Goal: Information Seeking & Learning: Learn about a topic

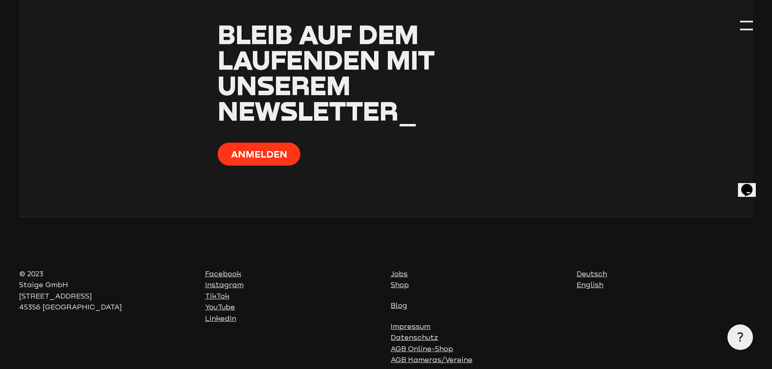
scroll to position [3302, 0]
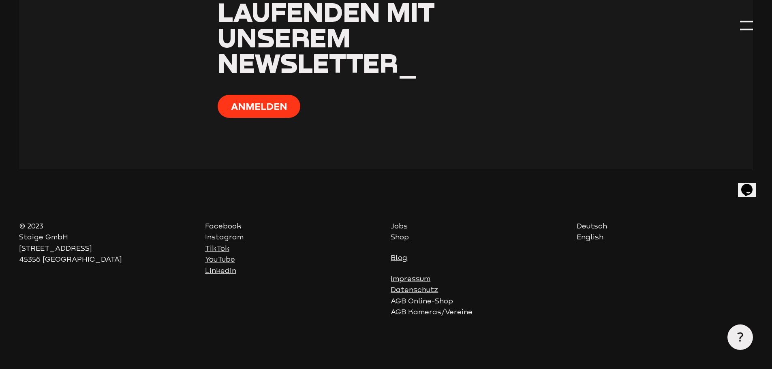
click at [743, 22] on div at bounding box center [746, 25] width 13 height 13
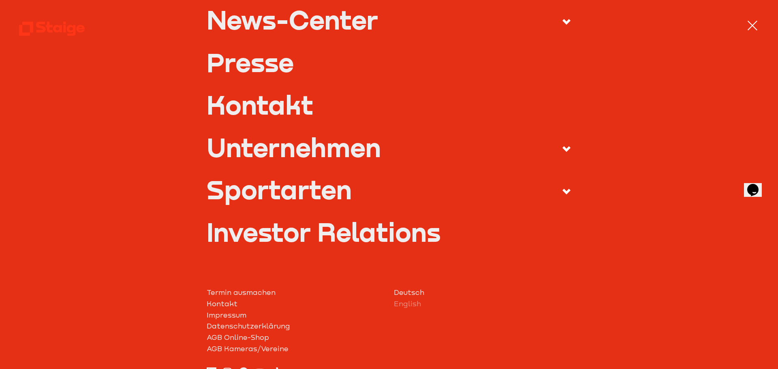
scroll to position [366, 0]
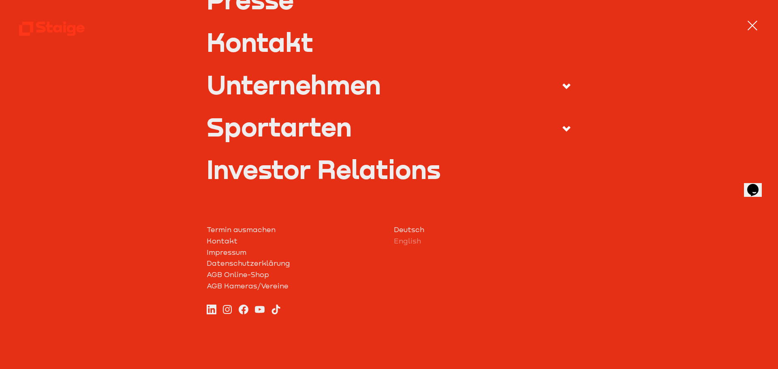
click at [278, 165] on link "Investor Relations" at bounding box center [389, 169] width 365 height 26
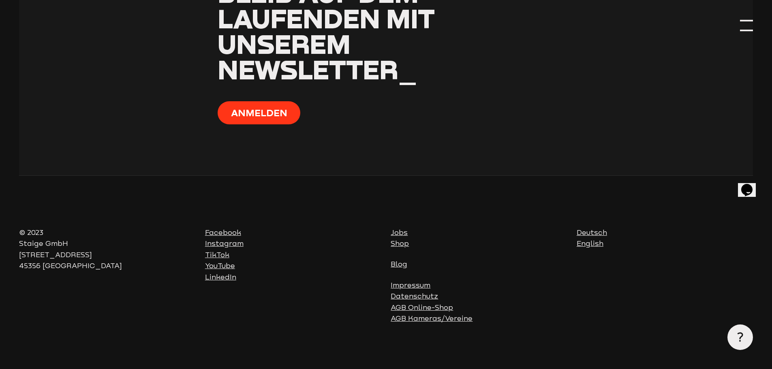
click at [749, 22] on div at bounding box center [746, 25] width 13 height 13
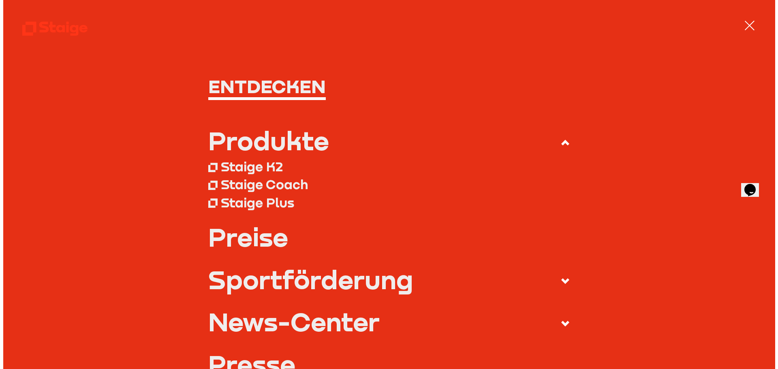
scroll to position [3259, 0]
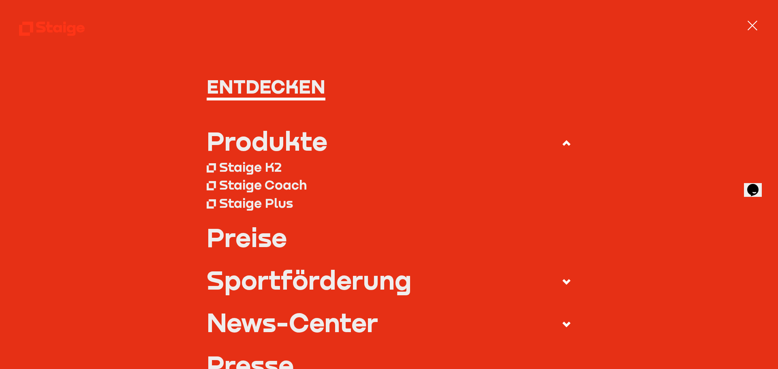
click at [751, 22] on div at bounding box center [752, 25] width 13 height 13
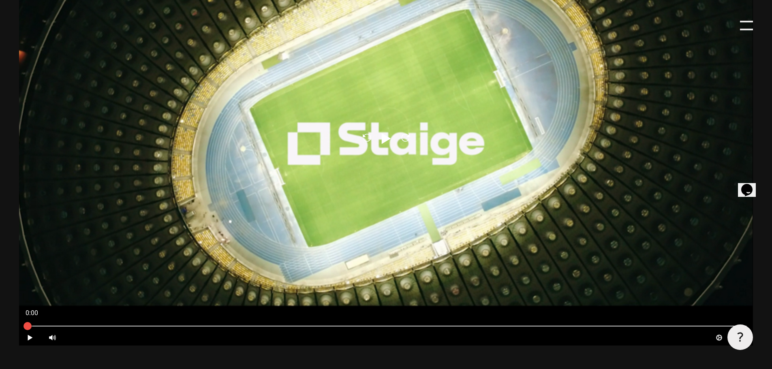
scroll to position [319, 0]
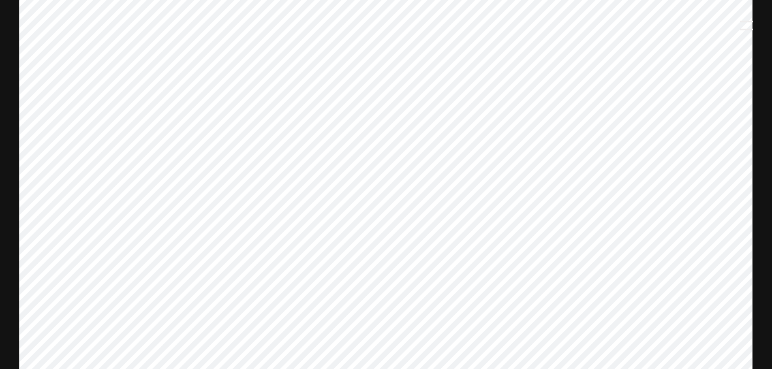
scroll to position [324, 0]
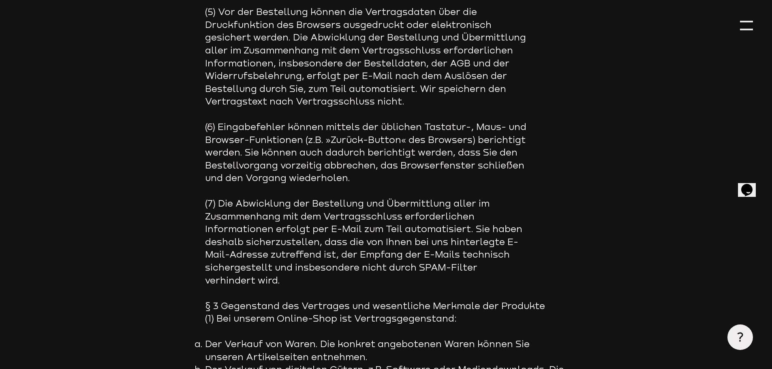
scroll to position [851, 0]
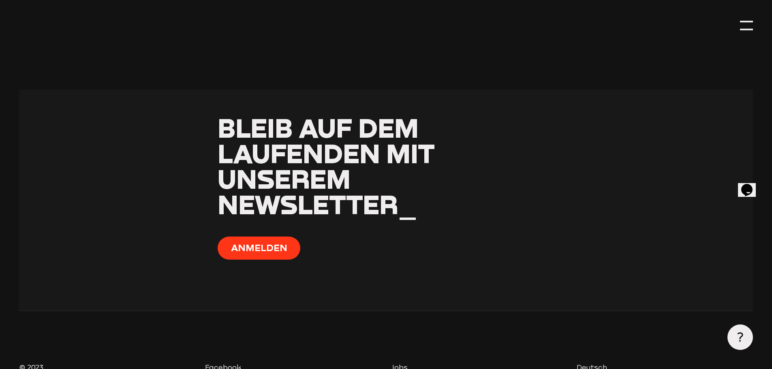
scroll to position [2310, 0]
